Goal: Find contact information: Find contact information

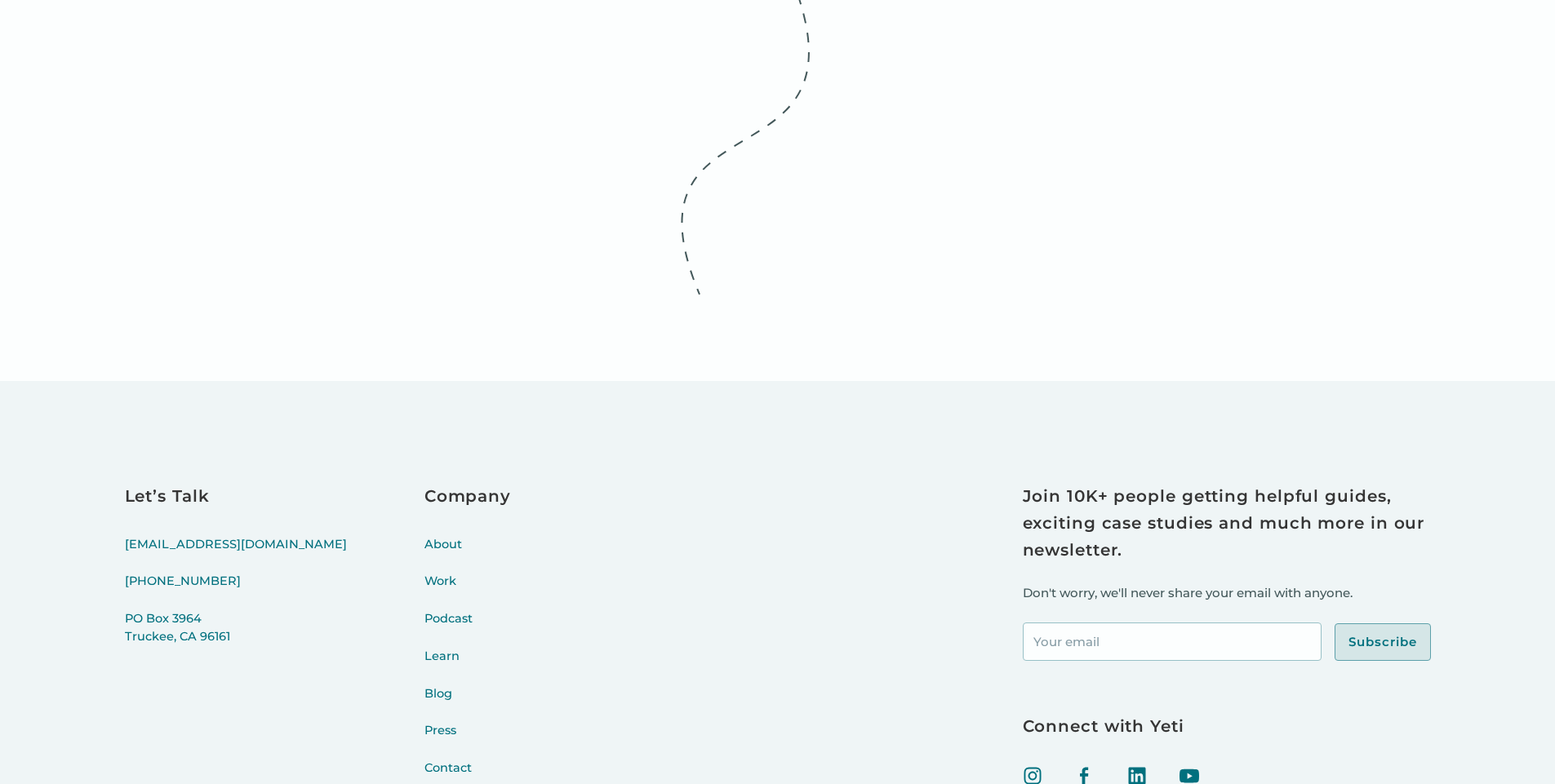
scroll to position [1832, 0]
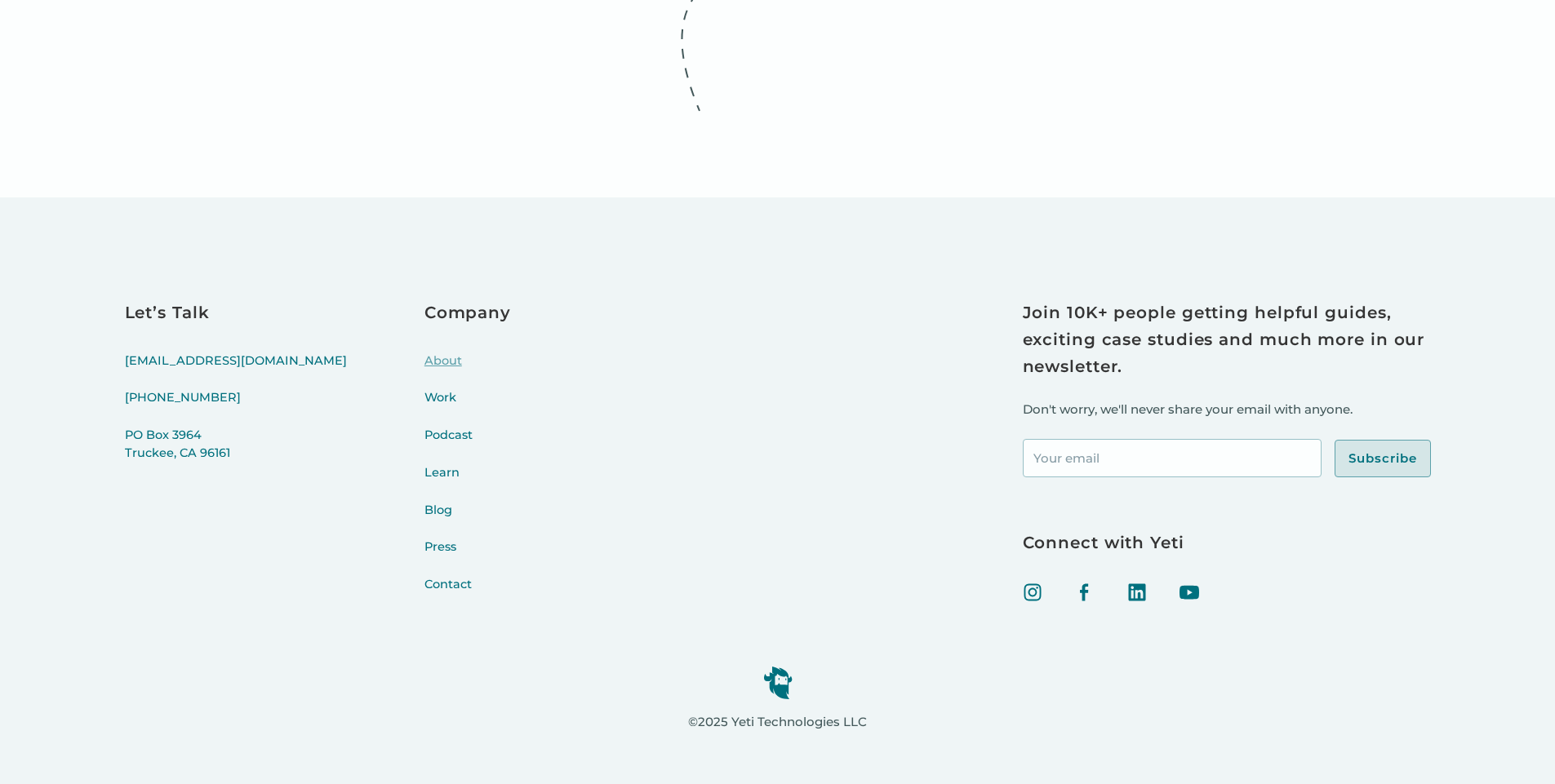
click at [424, 353] on link "About" at bounding box center [468, 372] width 86 height 38
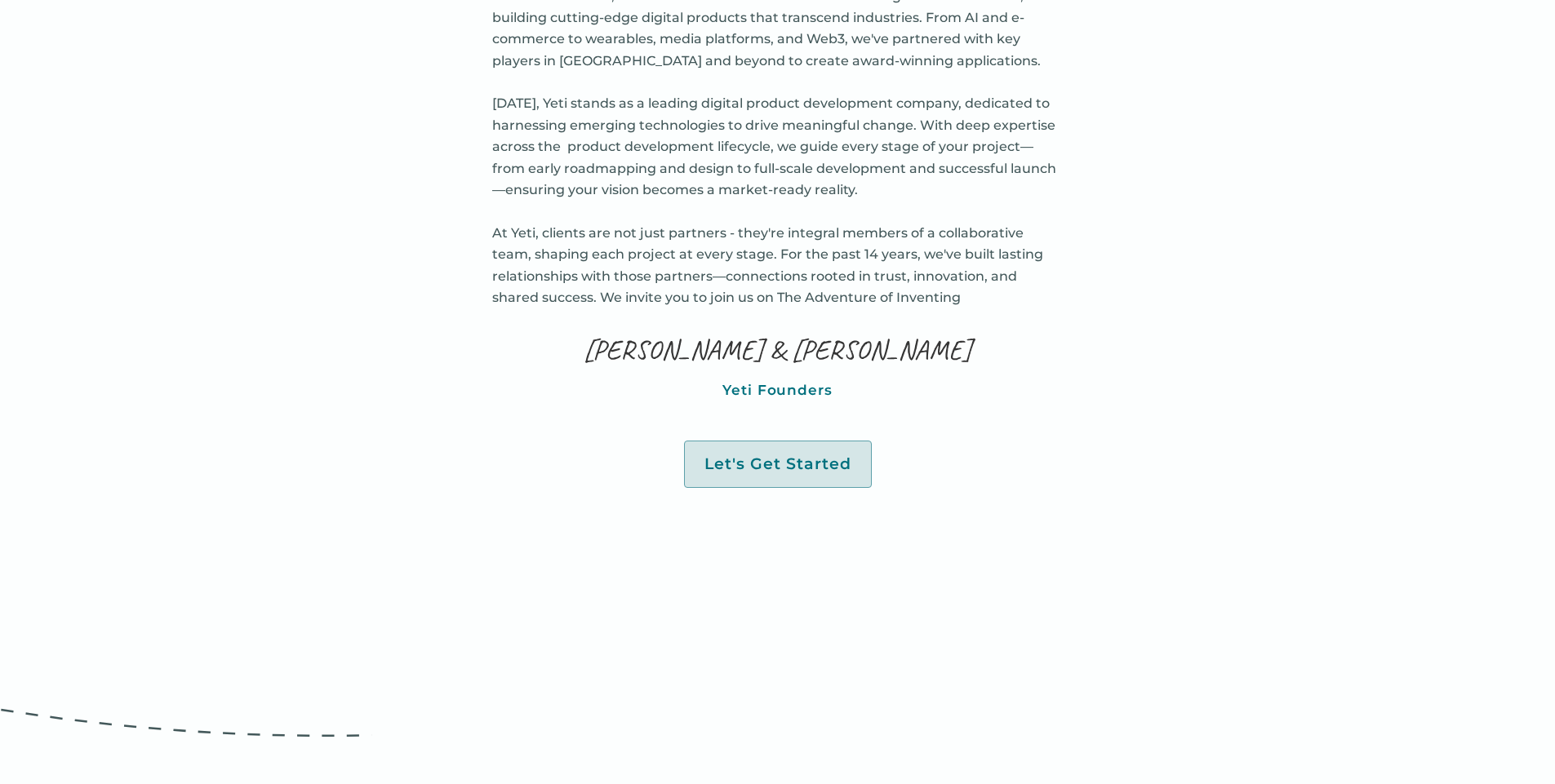
scroll to position [1371, 0]
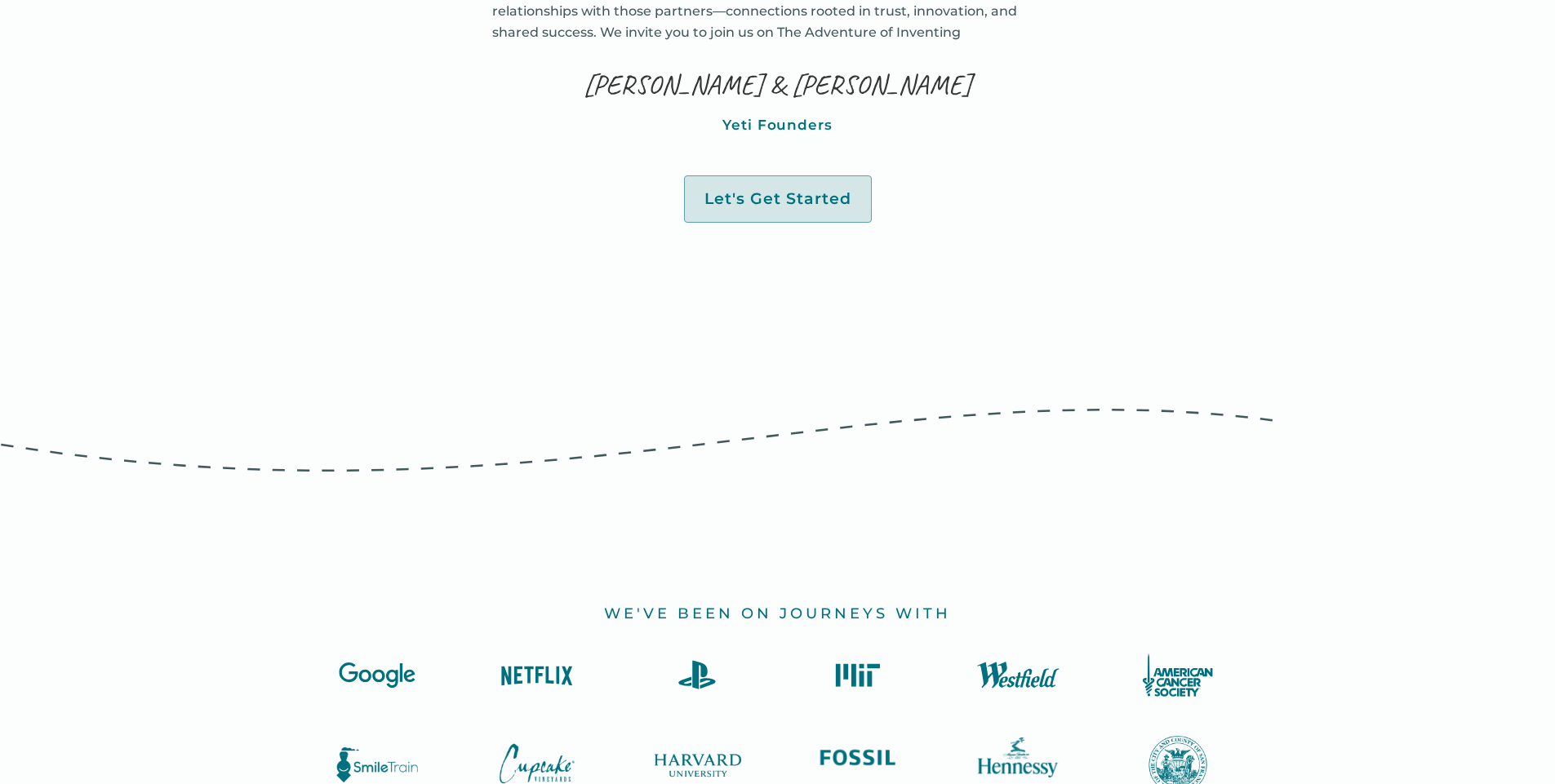
click at [812, 136] on p "Yeti Founders" at bounding box center [778, 125] width 110 height 23
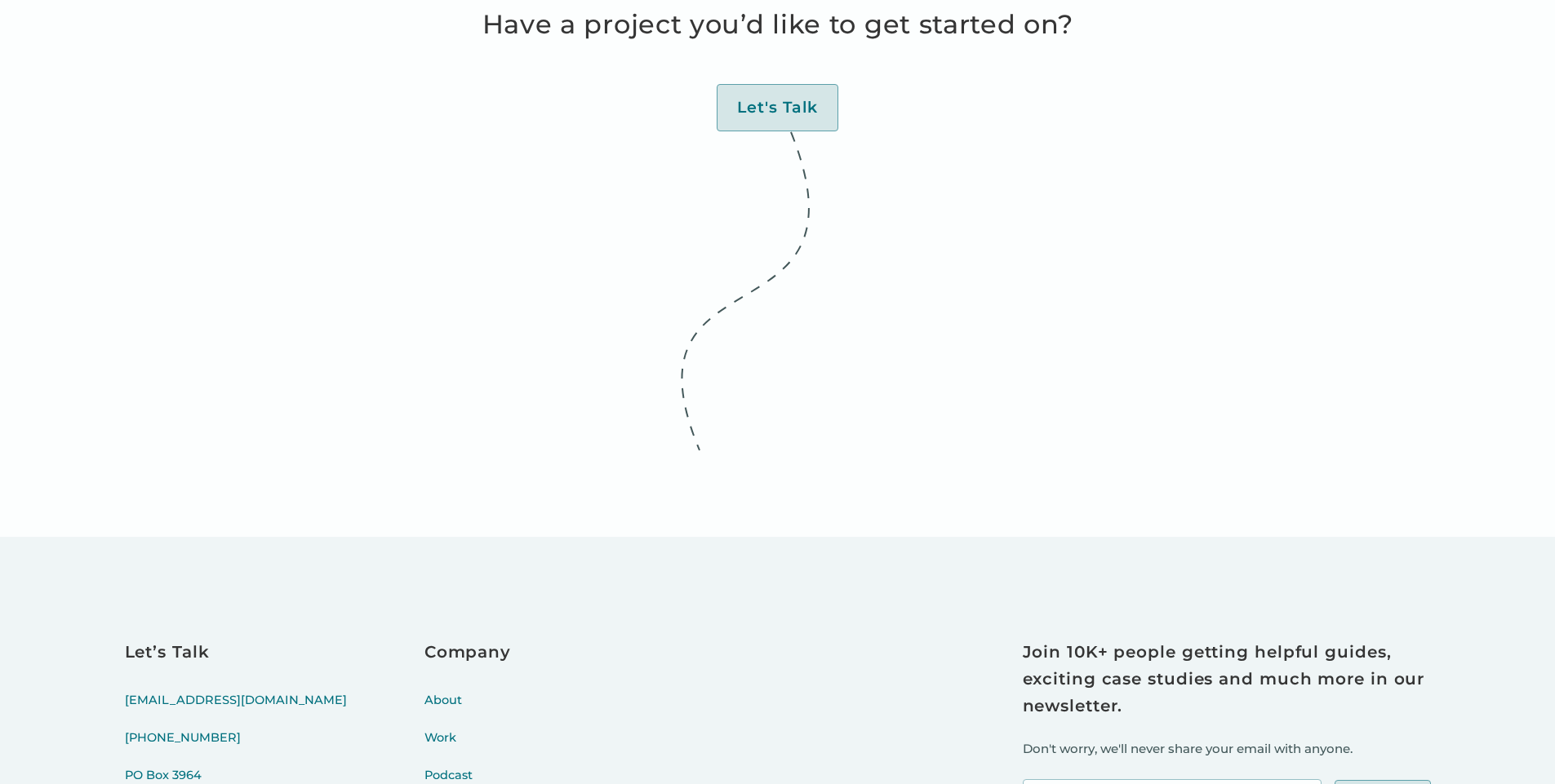
scroll to position [6380, 0]
